Goal: Transaction & Acquisition: Book appointment/travel/reservation

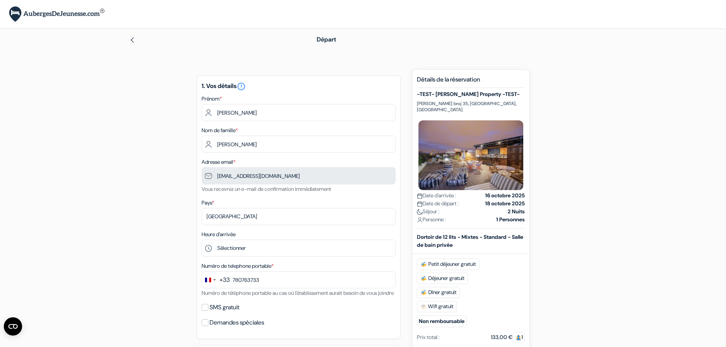
type input "7 80 76 37 33"
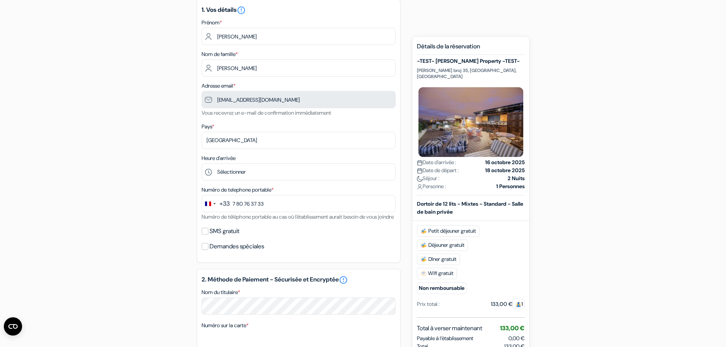
scroll to position [191, 0]
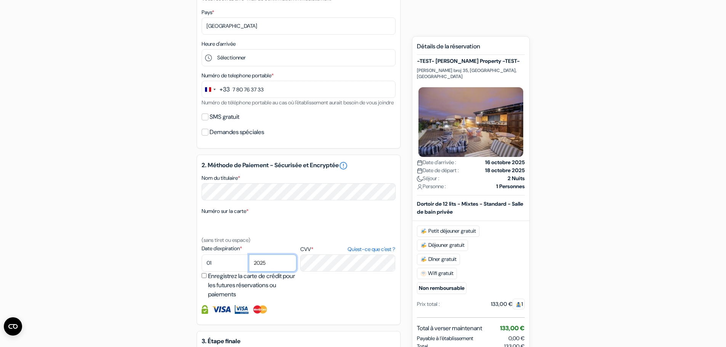
click at [279, 269] on select "2025 2026 2027 2028 2029 2030 2031 2032 2033 2034 2035 2036 2037 2038 2039 2040…" at bounding box center [273, 263] width 48 height 17
select select "2028"
click at [249, 264] on select "2025 2026 2027 2028 2029 2030 2031 2032 2033 2034 2035 2036 2037 2038 2039 2040…" at bounding box center [273, 263] width 48 height 17
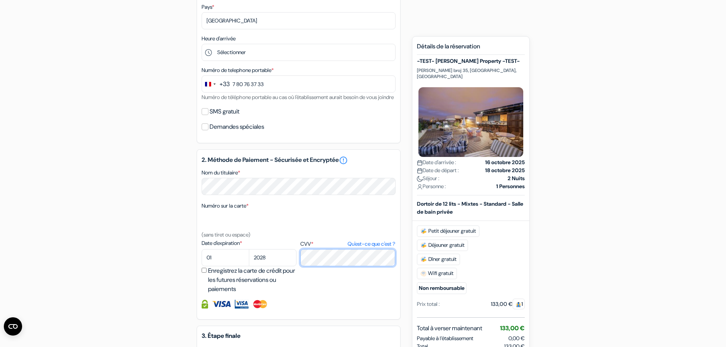
scroll to position [316, 0]
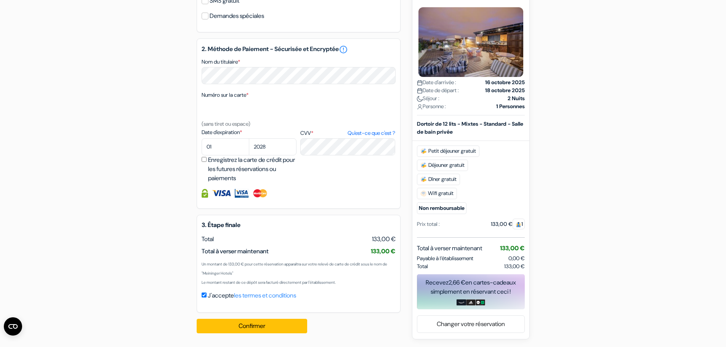
click at [390, 300] on div "J'accepte les termes et conditions" at bounding box center [299, 295] width 194 height 9
click at [251, 335] on div "Confirmer Loading... Traitement de la demande..." at bounding box center [256, 326] width 119 height 27
click at [253, 327] on button "Confirmer Loading..." at bounding box center [252, 326] width 111 height 14
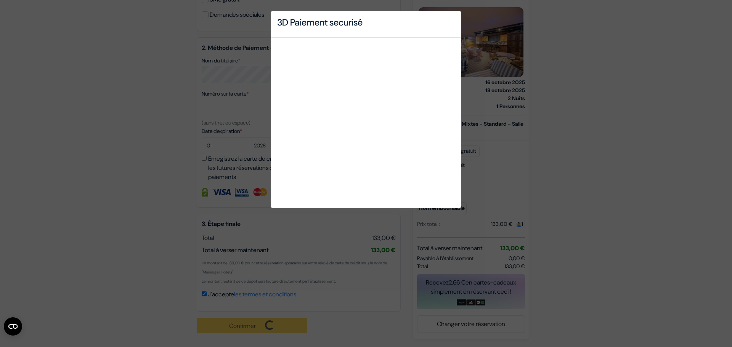
click at [162, 152] on div "3D Paiement securisé" at bounding box center [366, 173] width 732 height 347
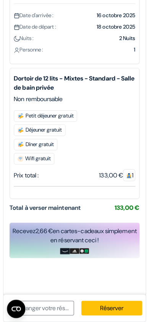
scroll to position [85, 0]
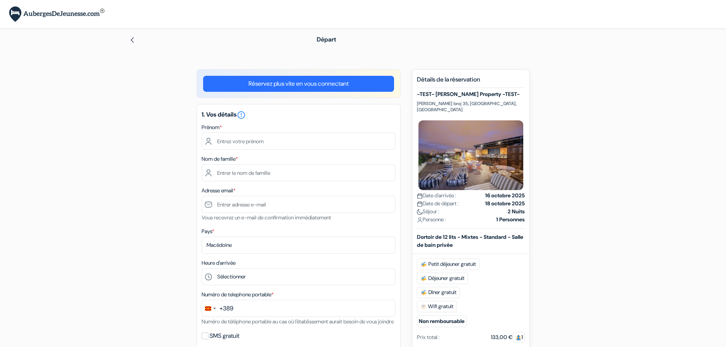
scroll to position [85, 0]
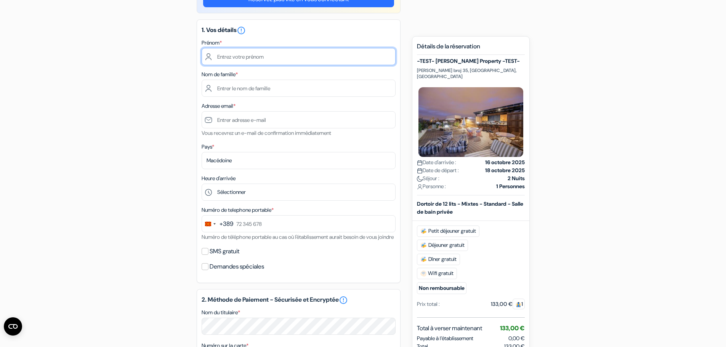
click at [264, 59] on input "text" at bounding box center [299, 56] width 194 height 17
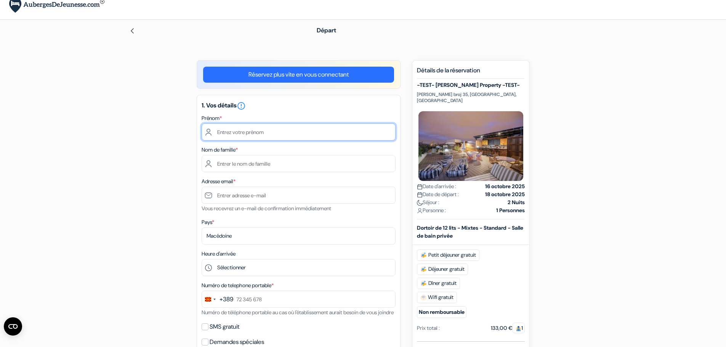
scroll to position [8, 0]
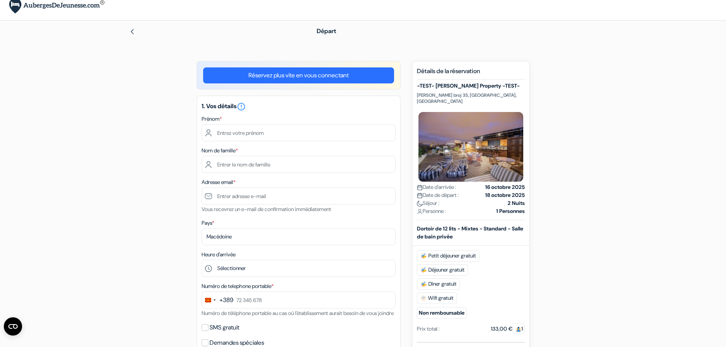
click at [279, 81] on link "Réservez plus vite en vous connectant" at bounding box center [298, 75] width 191 height 16
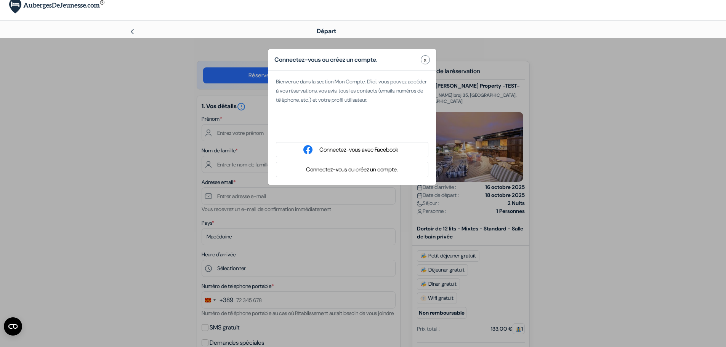
type input "[PERSON_NAME]"
type input "[EMAIL_ADDRESS][DOMAIN_NAME]"
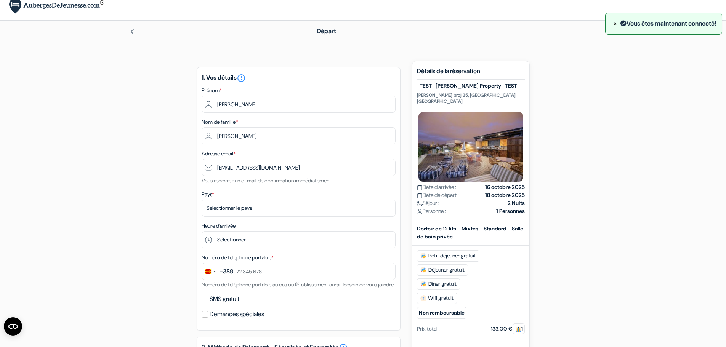
click at [588, 184] on div "add_box -TEST- Philip Property -TEST- Maksim Gorki broj 35, Skopje, Macédoine D…" at bounding box center [363, 349] width 503 height 577
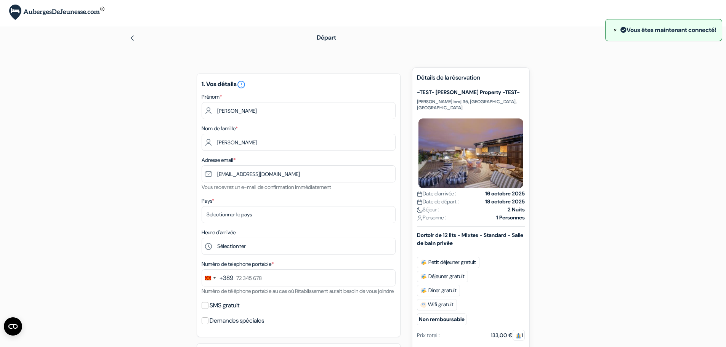
scroll to position [0, 0]
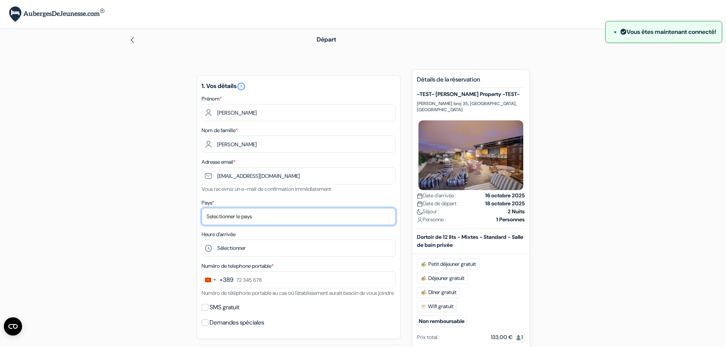
click at [238, 219] on select "Selectionner le pays Abkhazie Afghanistan Afrique Du sud Albanie Algérie Allema…" at bounding box center [299, 216] width 194 height 17
select select "236"
click at [202, 208] on select "Selectionner le pays Abkhazie Afghanistan Afrique Du sud Albanie Algérie Allema…" at bounding box center [299, 216] width 194 height 17
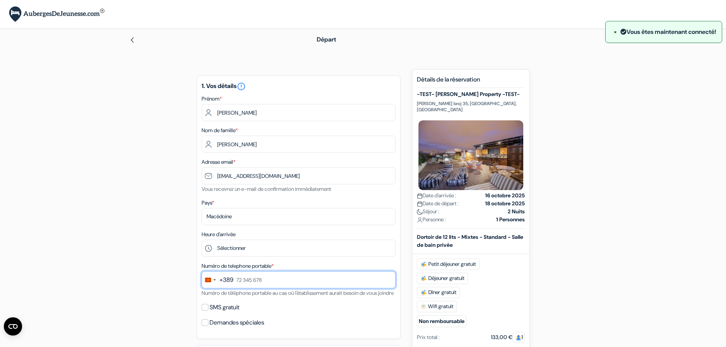
click at [248, 286] on input "text" at bounding box center [299, 279] width 194 height 17
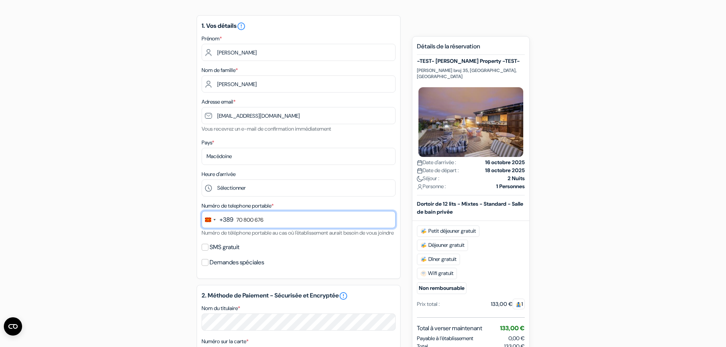
scroll to position [191, 0]
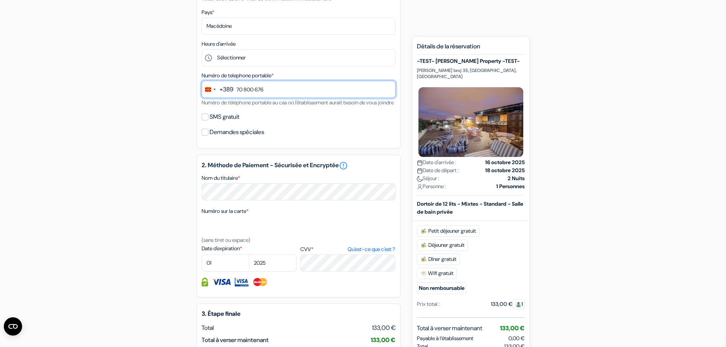
type input "70 800 676"
click at [270, 210] on div "2. Méthode de Paiement - Sécurisée et Encryptée error_outline Nom du titulaire …" at bounding box center [299, 226] width 204 height 143
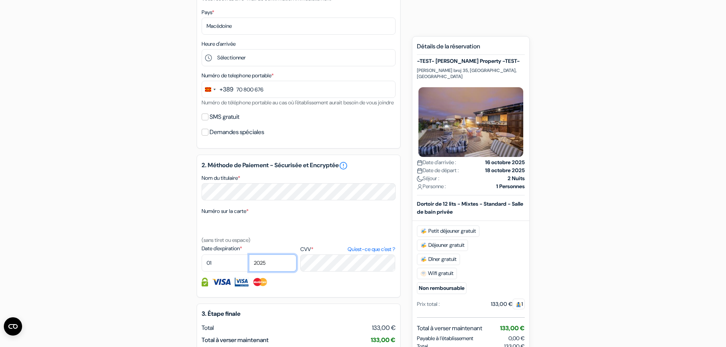
click at [272, 269] on select "2025 2026 2027 2028 2029 2030 2031 2032 2033 2034 2035 2036 2037 2038 2039 2040…" at bounding box center [273, 263] width 48 height 17
select select "2029"
click at [249, 264] on select "2025 2026 2027 2028 2029 2030 2031 2032 2033 2034 2035 2036 2037 2038 2039 2040…" at bounding box center [273, 263] width 48 height 17
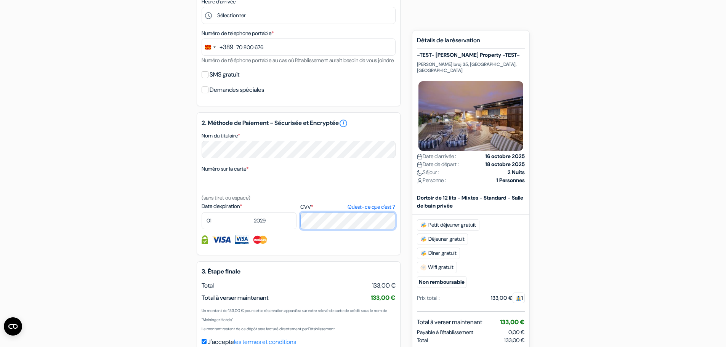
scroll to position [316, 0]
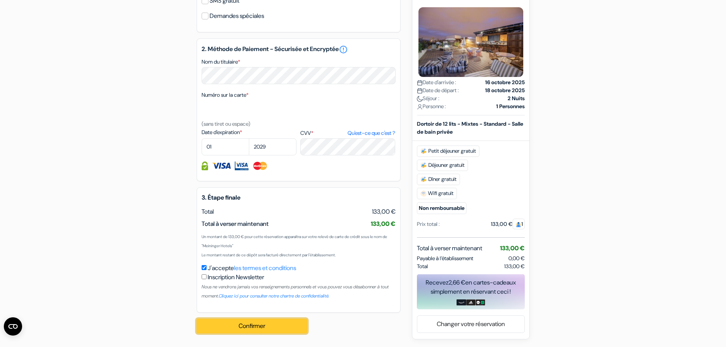
click at [290, 326] on button "Confirmer Loading..." at bounding box center [252, 326] width 111 height 14
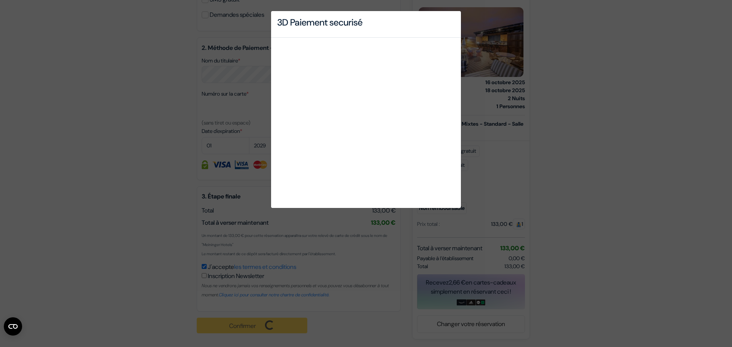
drag, startPoint x: 579, startPoint y: 98, endPoint x: 538, endPoint y: 112, distance: 42.7
click at [579, 98] on div "3D Paiement securisé" at bounding box center [366, 173] width 732 height 347
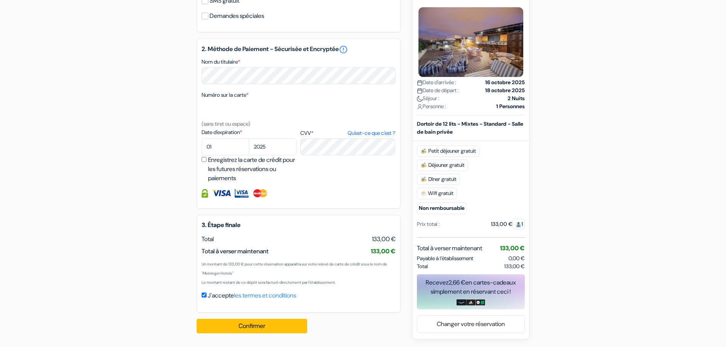
type input "7 80 76 37 33"
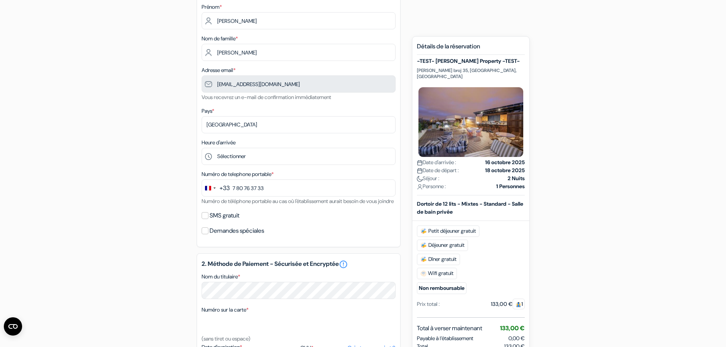
scroll to position [240, 0]
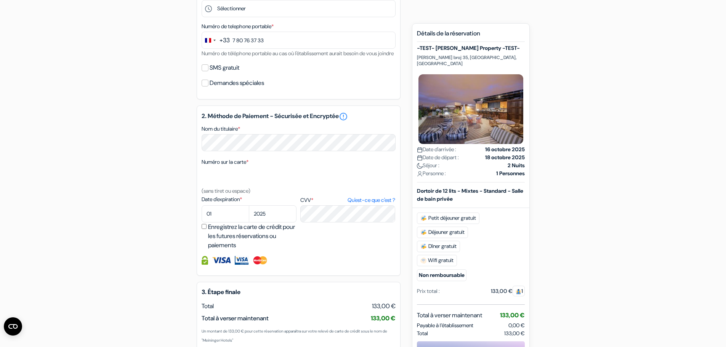
click at [286, 162] on div "2. Méthode de Paiement - Sécurisée et Encryptée error_outline Nom du titulaire …" at bounding box center [299, 191] width 204 height 170
drag, startPoint x: 249, startPoint y: 220, endPoint x: 258, endPoint y: 221, distance: 8.8
click at [254, 221] on select "2025 2026 2027 2028 2029 2030 2031 2032 2033 2034 2035 2036 2037 2038 2039 2040…" at bounding box center [273, 213] width 48 height 17
select select "2030"
click at [249, 215] on select "2025 2026 2027 2028 2029 2030 2031 2032 2033 2034 2035 2036 2037 2038 2039 2040…" at bounding box center [273, 213] width 48 height 17
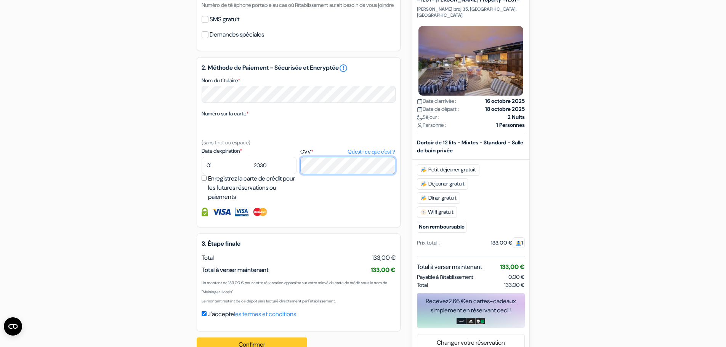
scroll to position [316, 0]
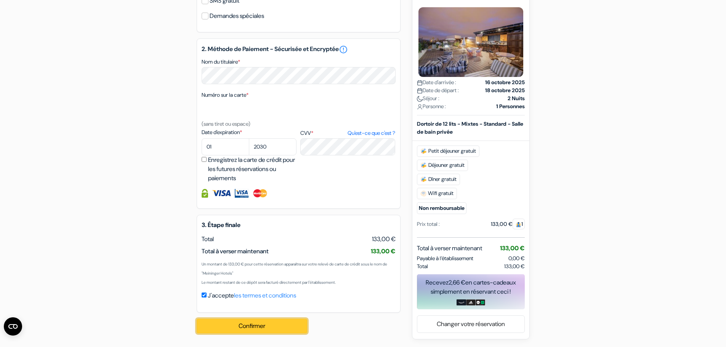
click at [225, 321] on button "Confirmer Loading..." at bounding box center [252, 326] width 111 height 14
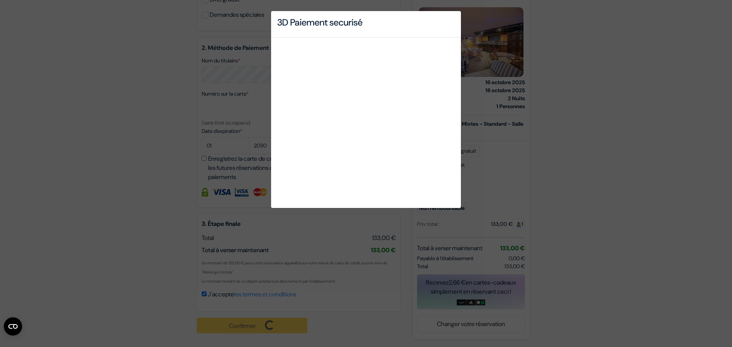
click at [156, 138] on div "3D Paiement securisé" at bounding box center [366, 173] width 732 height 347
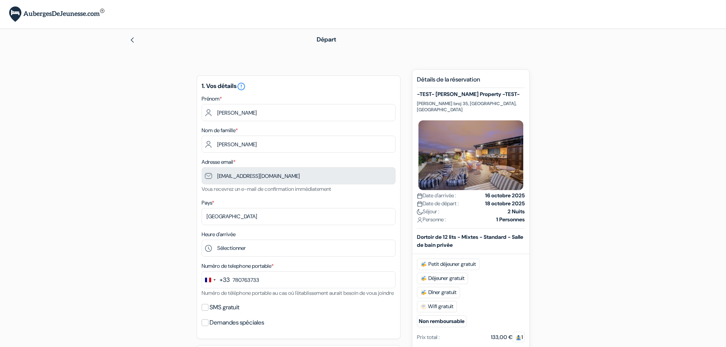
scroll to position [316, 0]
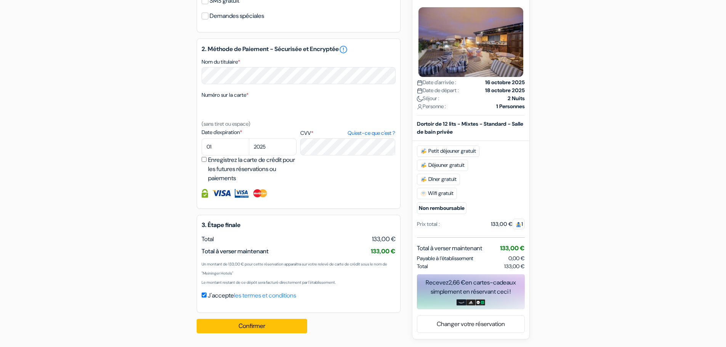
type input "7 80 76 37 33"
